Goal: Task Accomplishment & Management: Manage account settings

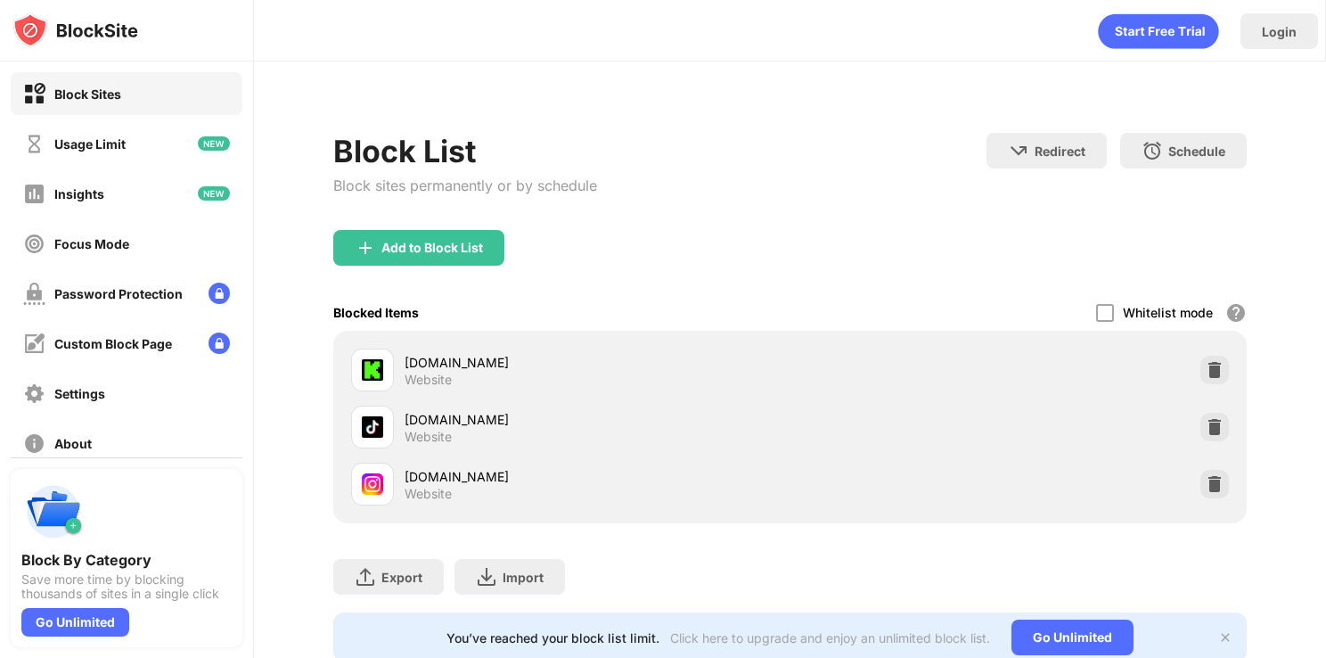
click at [804, 268] on div "Add to Block List" at bounding box center [789, 262] width 912 height 64
click at [1220, 486] on img at bounding box center [1215, 484] width 18 height 18
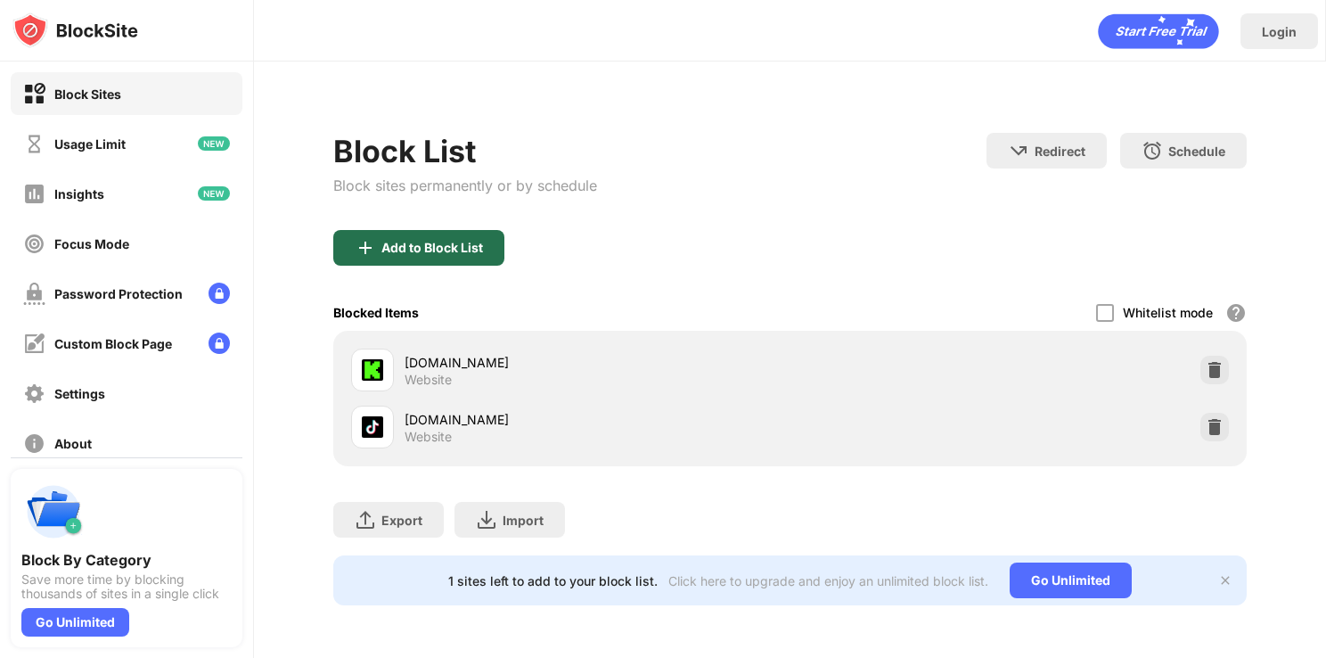
click at [464, 247] on div "Add to Block List" at bounding box center [432, 248] width 102 height 14
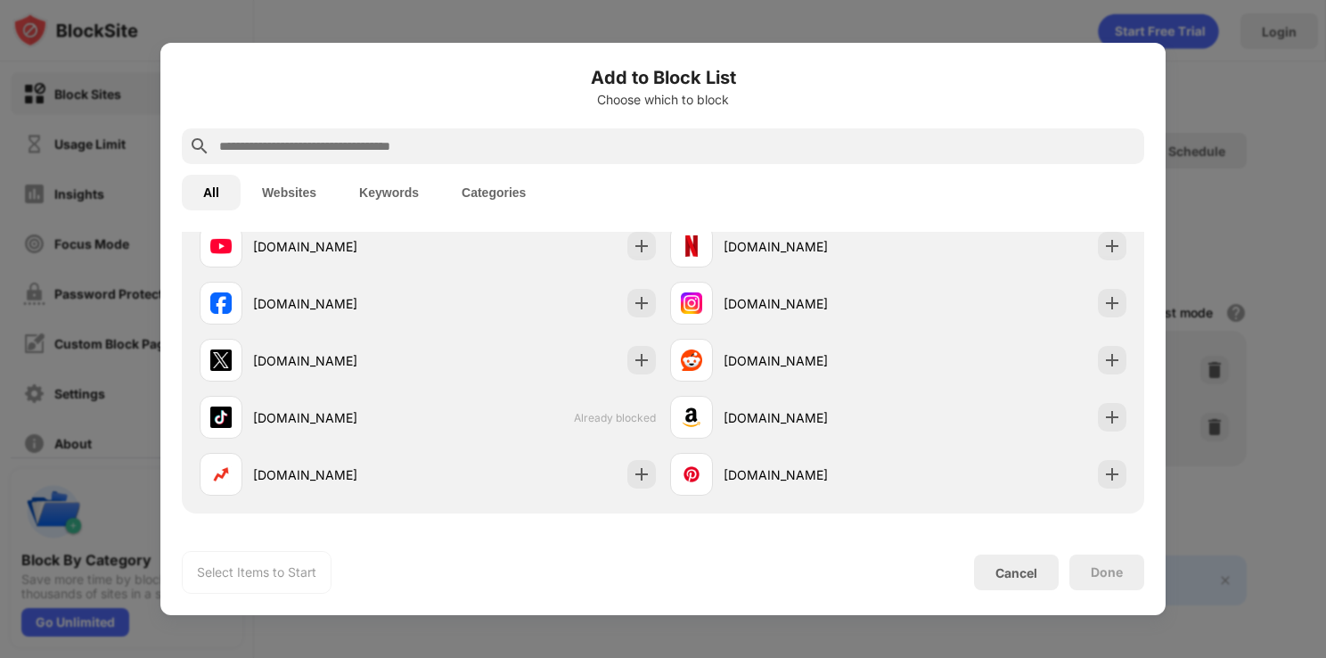
scroll to position [381, 0]
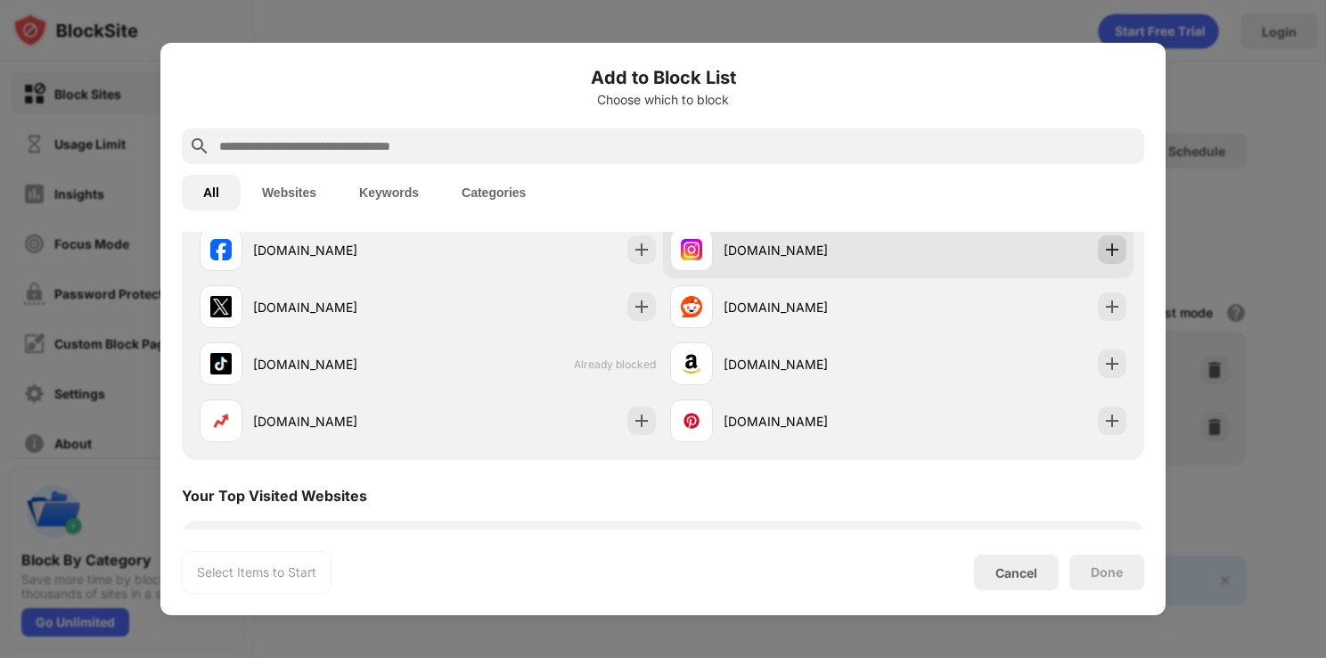
click at [1121, 252] on div at bounding box center [1112, 249] width 29 height 29
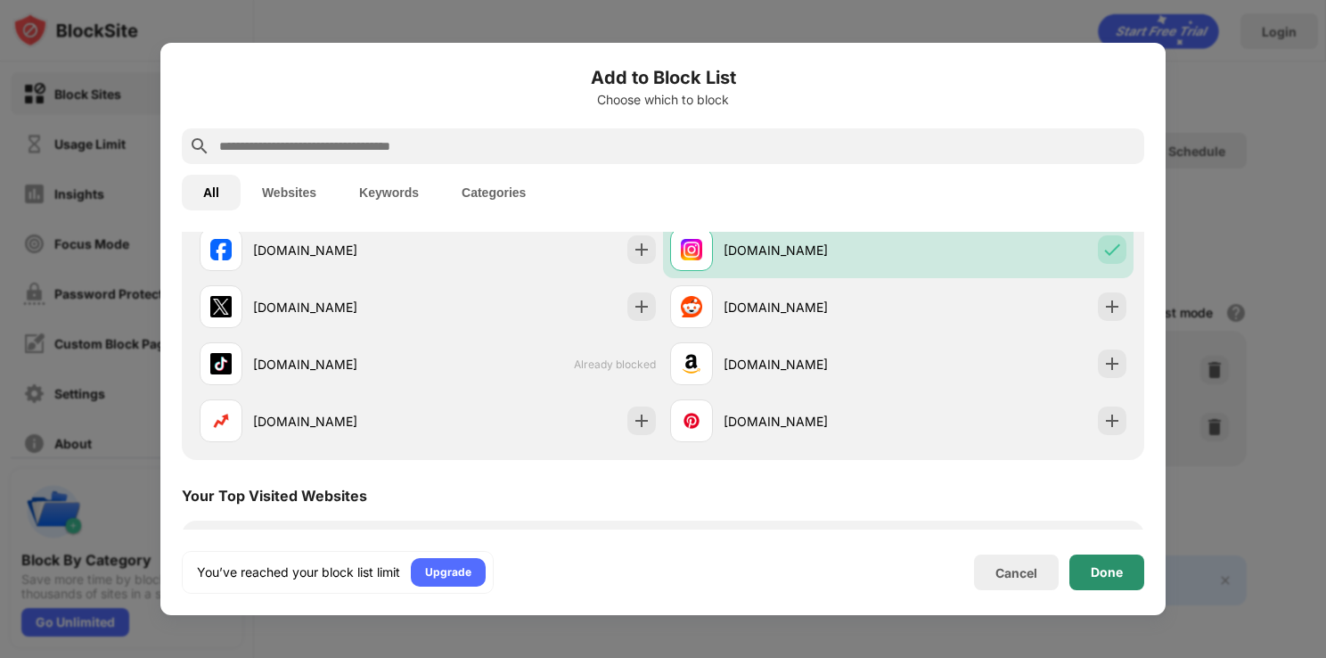
click at [1109, 568] on div "Done" at bounding box center [1107, 572] width 32 height 14
